Goal: Check status: Check status

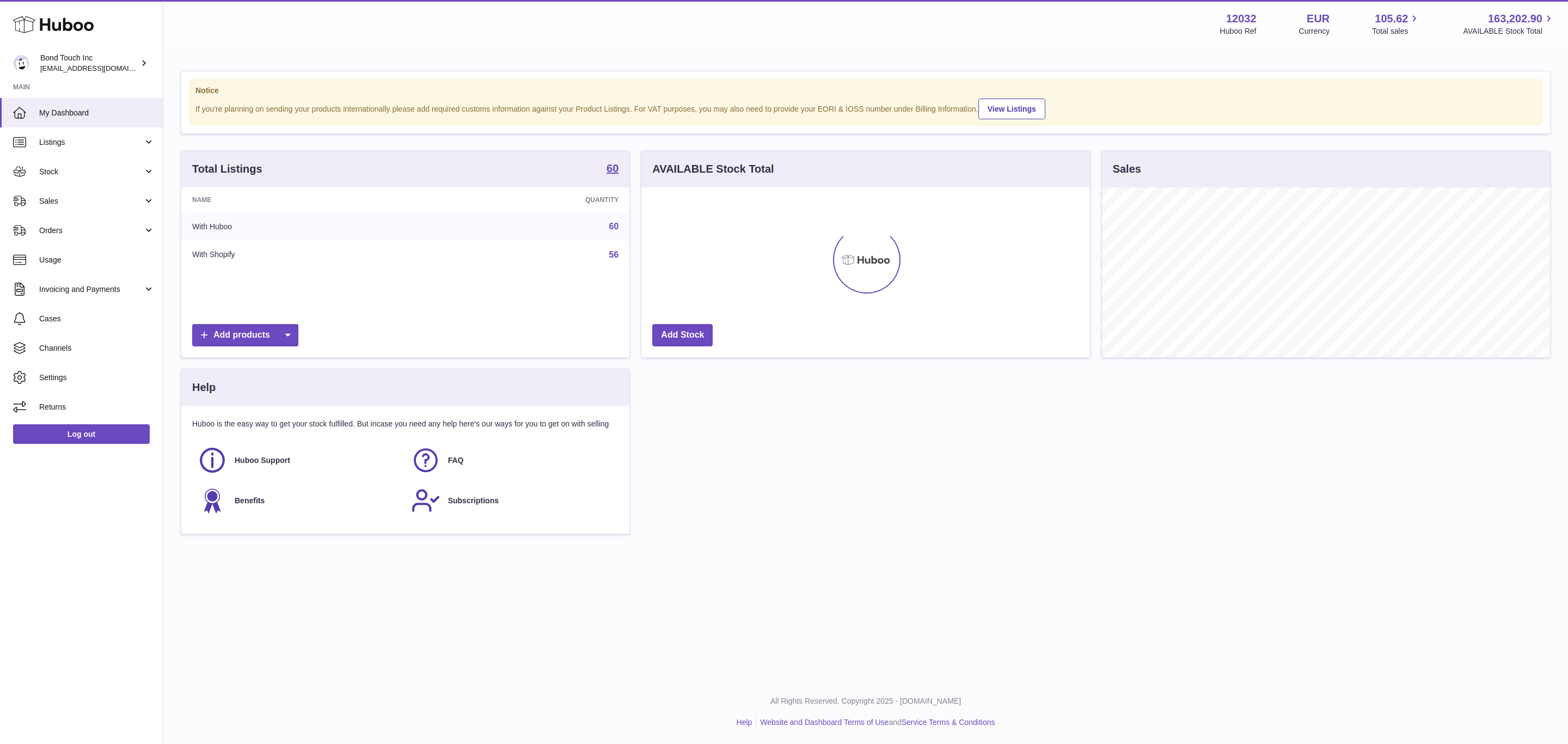
scroll to position [170, 447]
click at [96, 179] on link "Stock" at bounding box center [81, 171] width 163 height 29
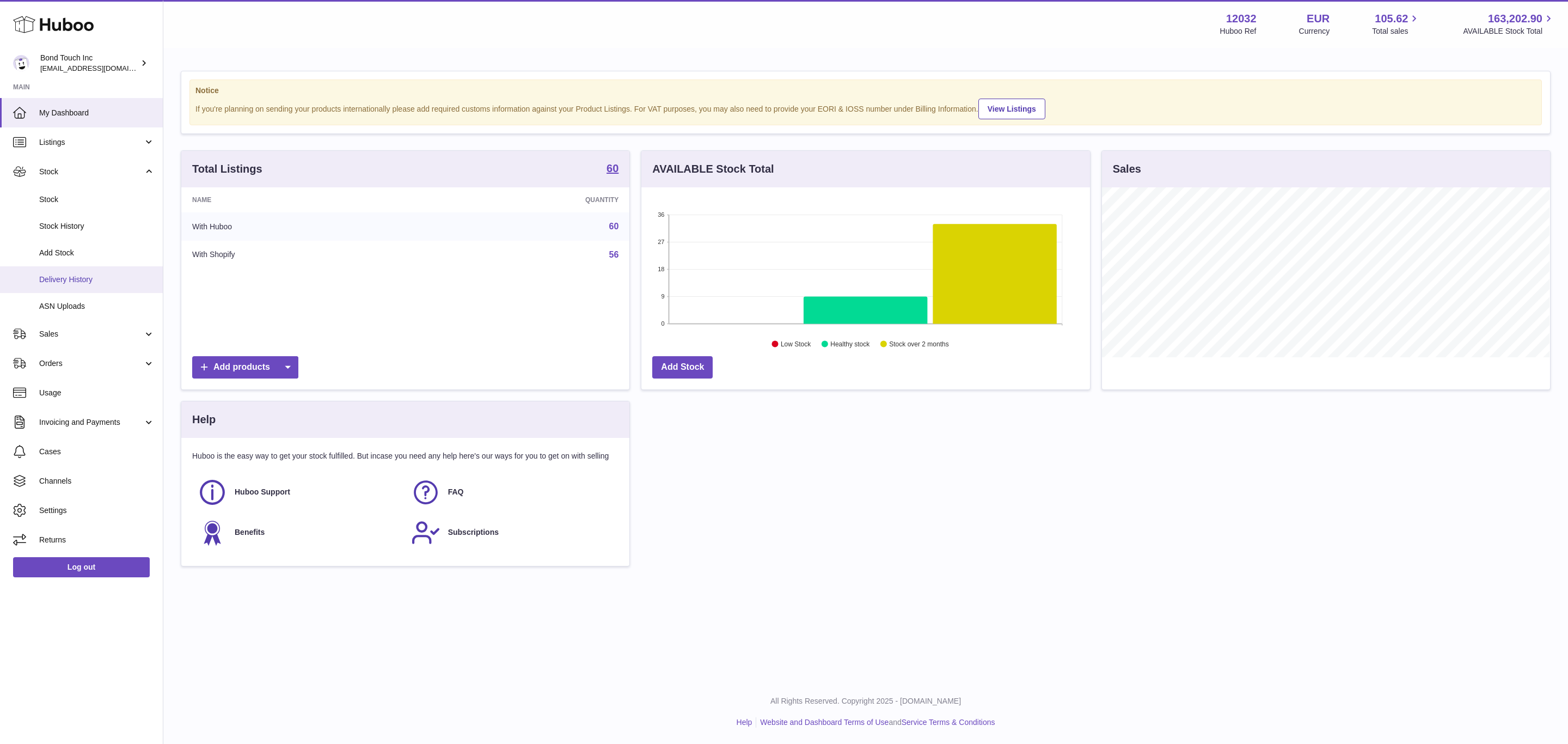
click at [94, 273] on link "Delivery History" at bounding box center [81, 280] width 163 height 27
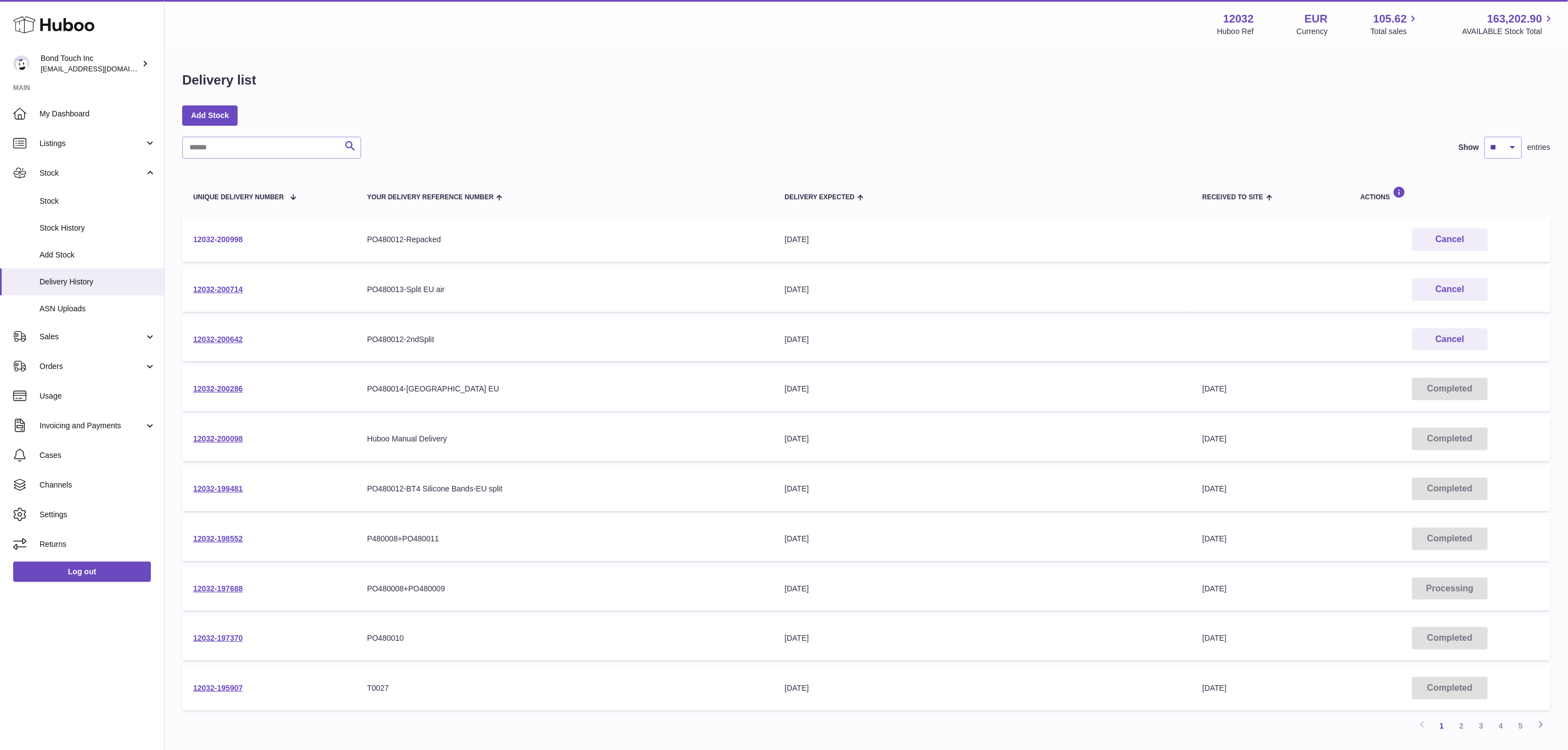
click at [239, 236] on link "12032-200998" at bounding box center [217, 239] width 49 height 9
click at [226, 335] on link "12032-200642" at bounding box center [217, 339] width 49 height 9
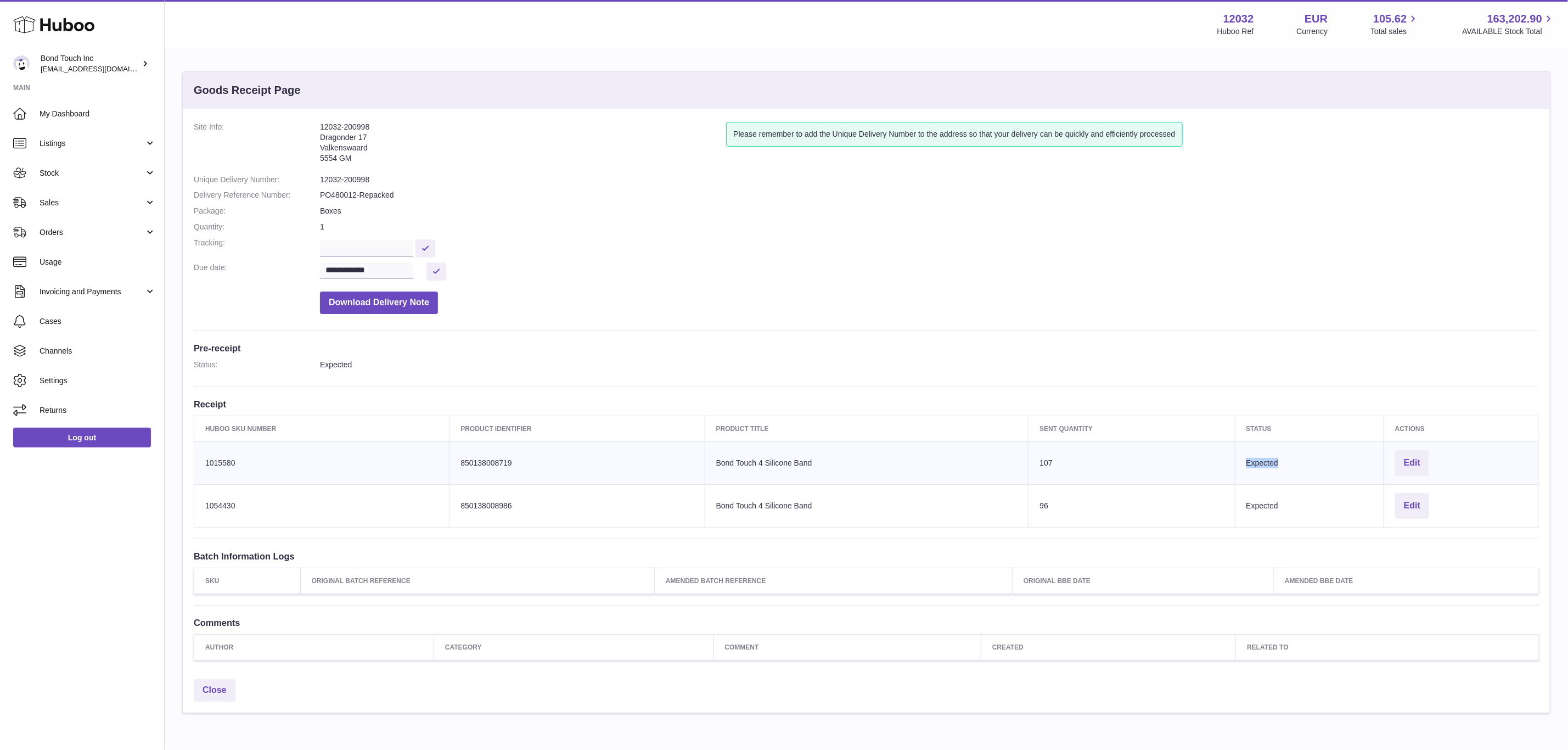
drag, startPoint x: 1290, startPoint y: 462, endPoint x: 1237, endPoint y: 462, distance: 53.0
click at [1237, 462] on td "Expected" at bounding box center [1309, 462] width 148 height 43
click at [348, 247] on input "**********" at bounding box center [367, 248] width 93 height 16
